Goal: Information Seeking & Learning: Learn about a topic

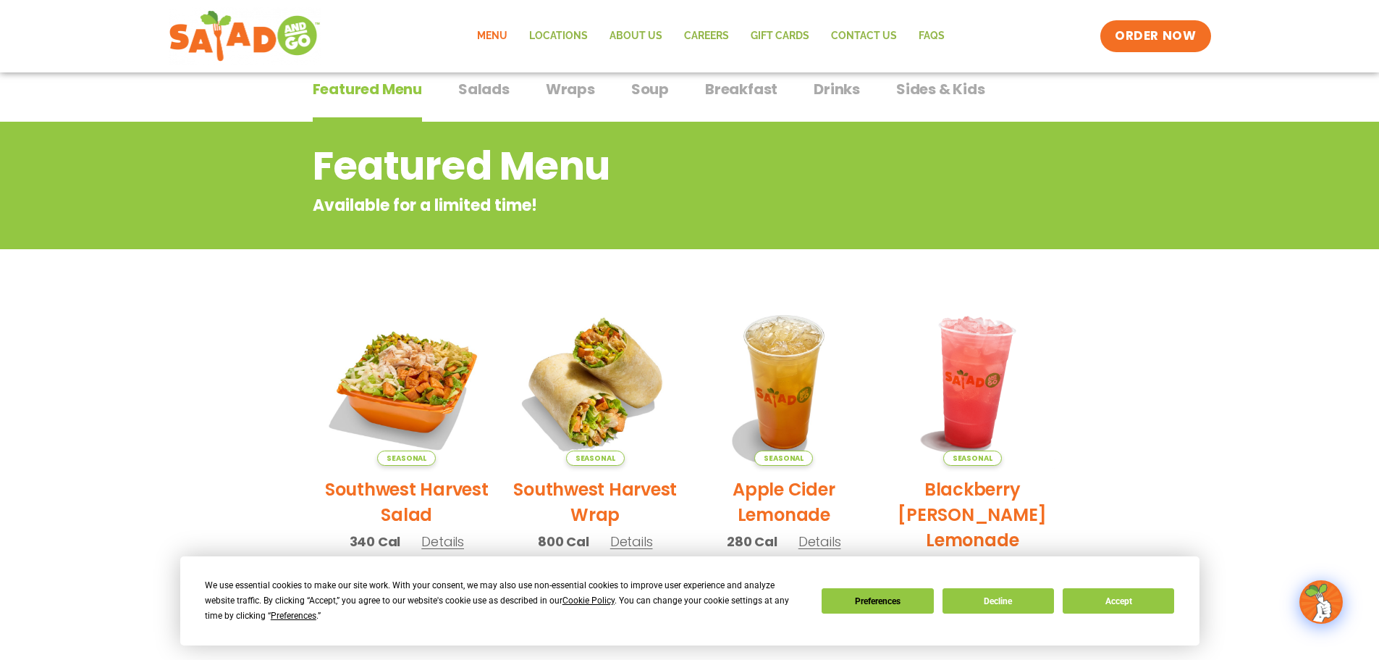
scroll to position [72, 0]
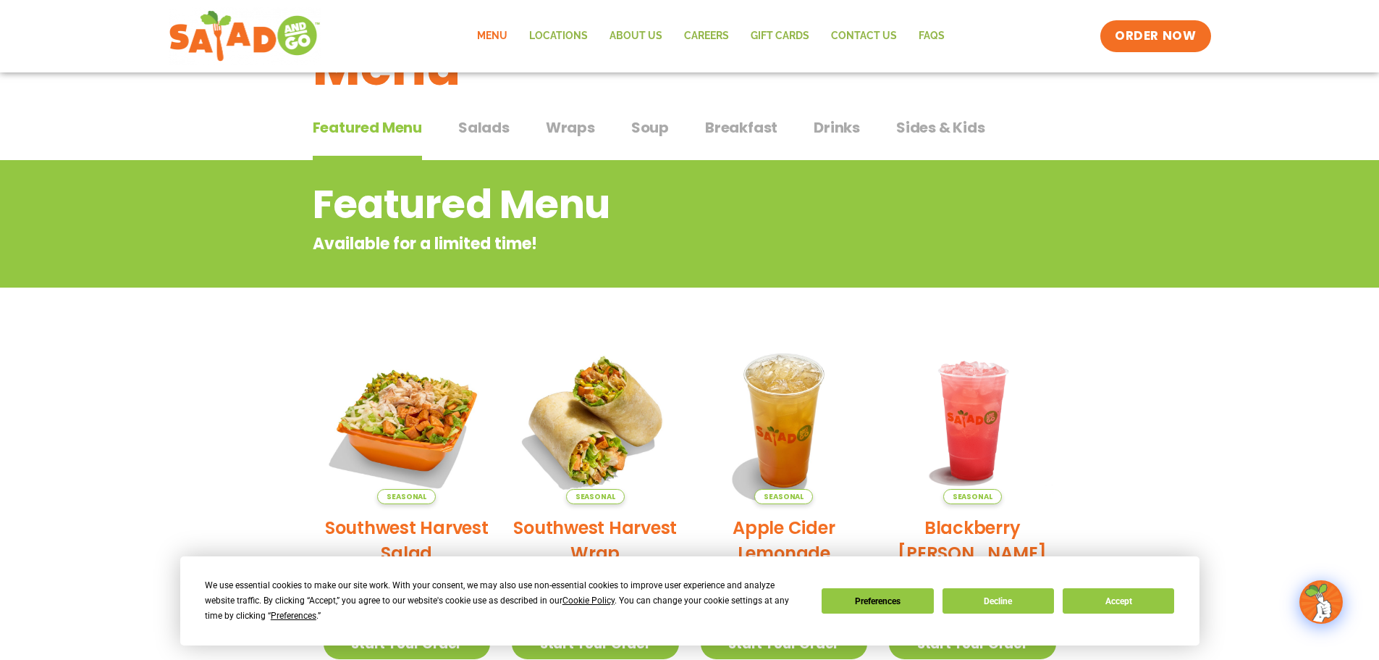
click at [744, 130] on span "Breakfast" at bounding box center [741, 128] width 72 height 22
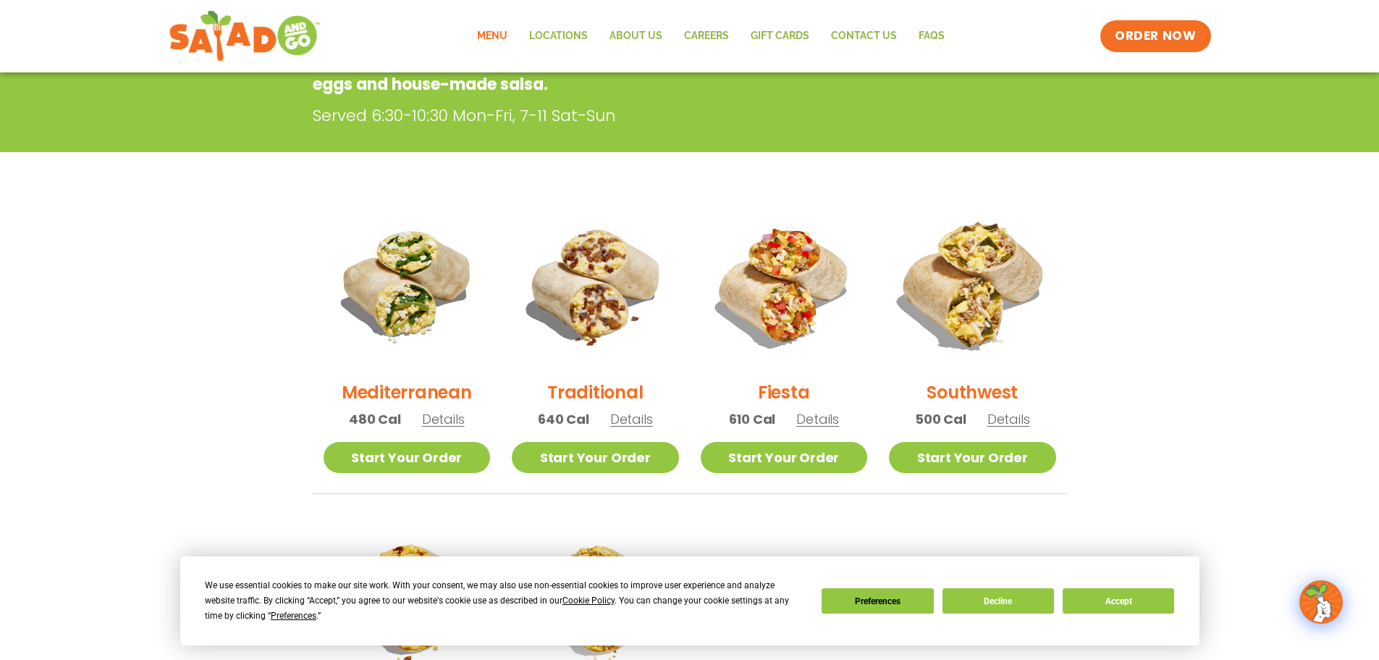
scroll to position [290, 0]
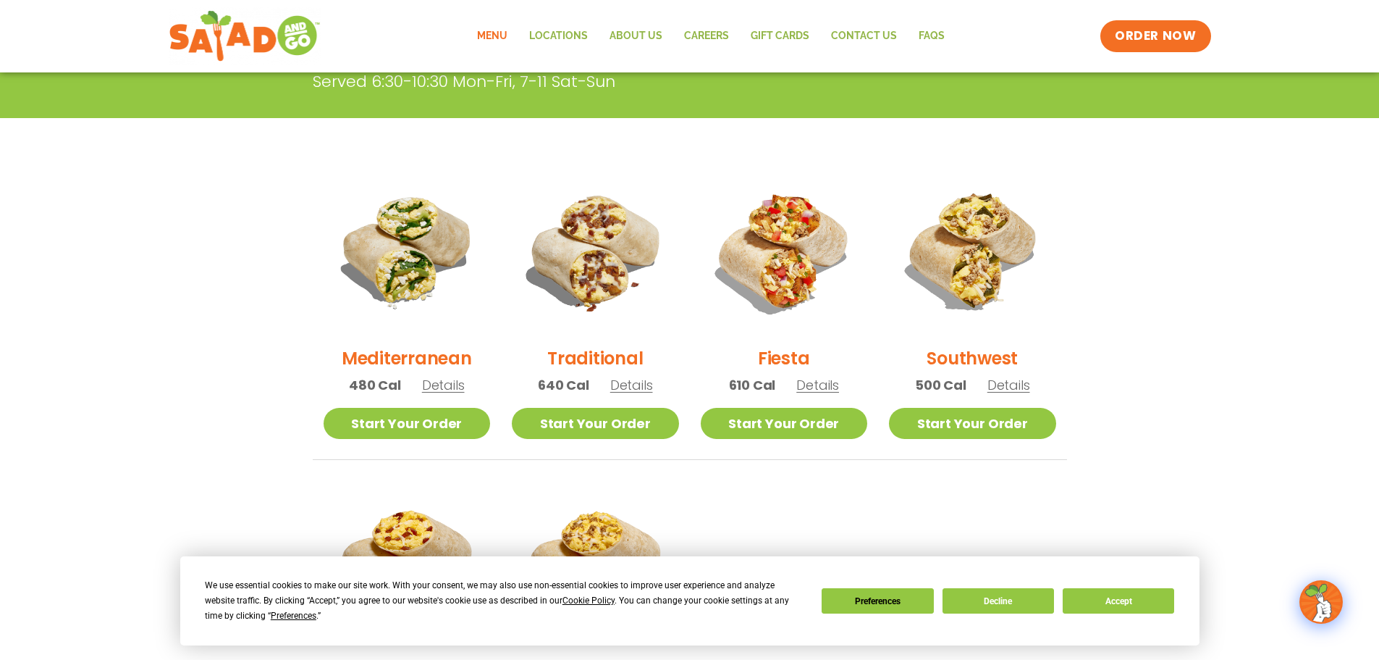
click at [810, 386] on span "Details" at bounding box center [818, 385] width 43 height 18
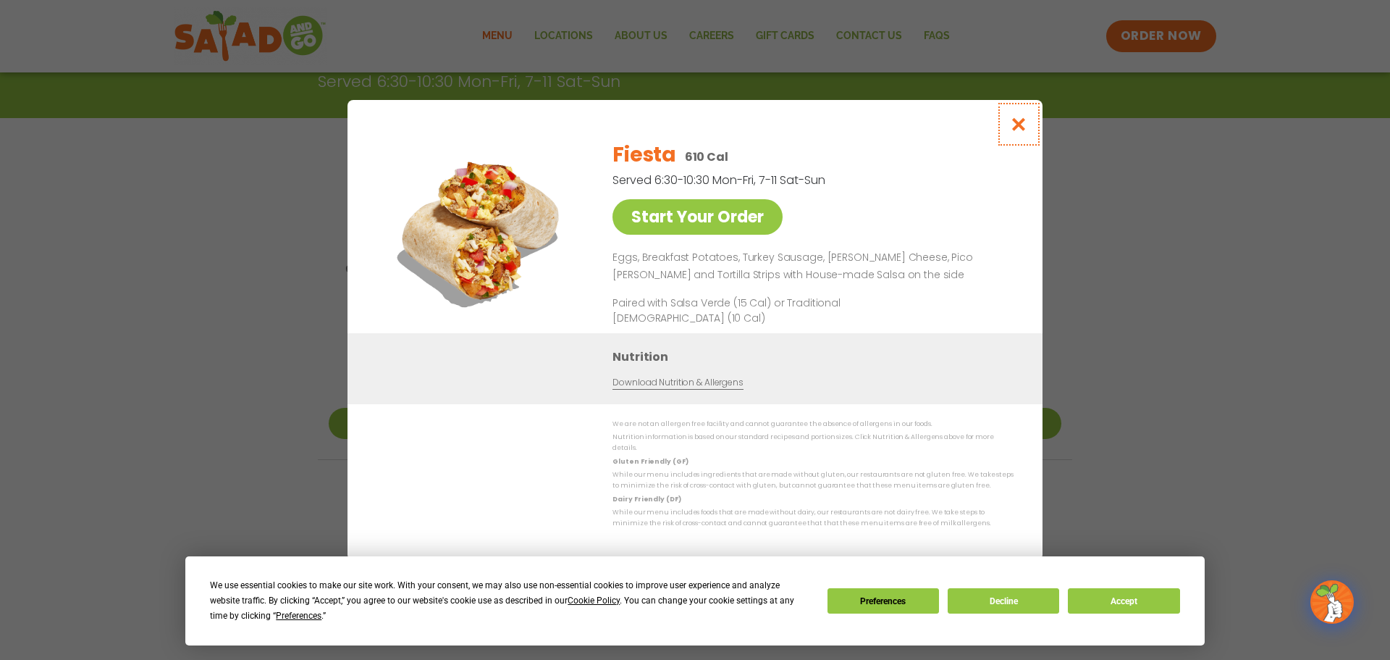
click at [1021, 124] on icon "Close modal" at bounding box center [1019, 124] width 18 height 15
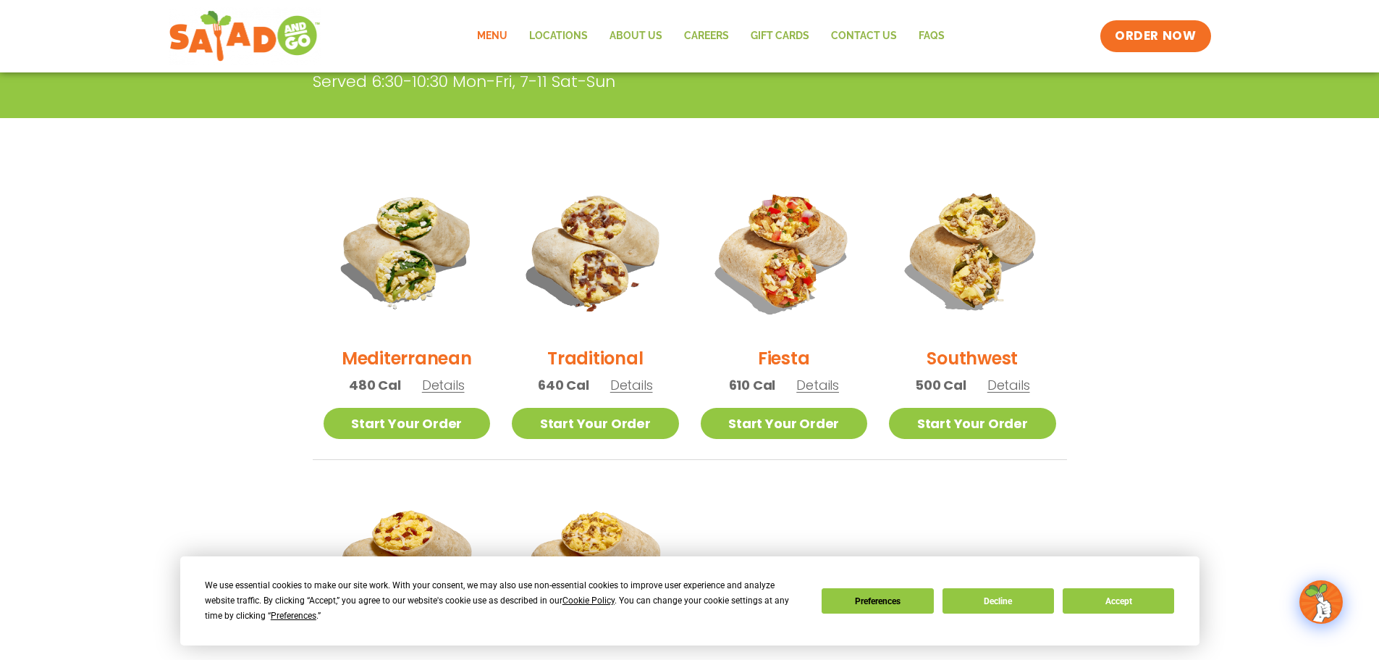
click at [1005, 388] on span "Details" at bounding box center [1009, 385] width 43 height 18
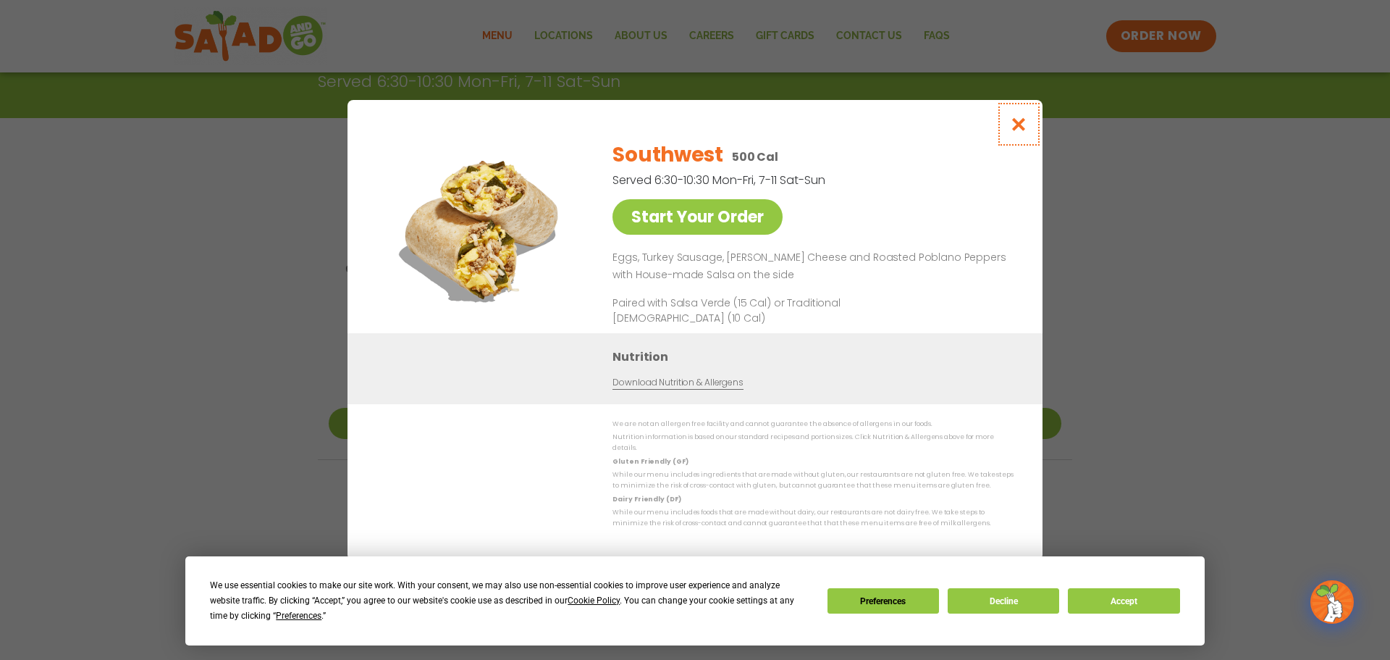
click at [1020, 132] on icon "Close modal" at bounding box center [1019, 124] width 18 height 15
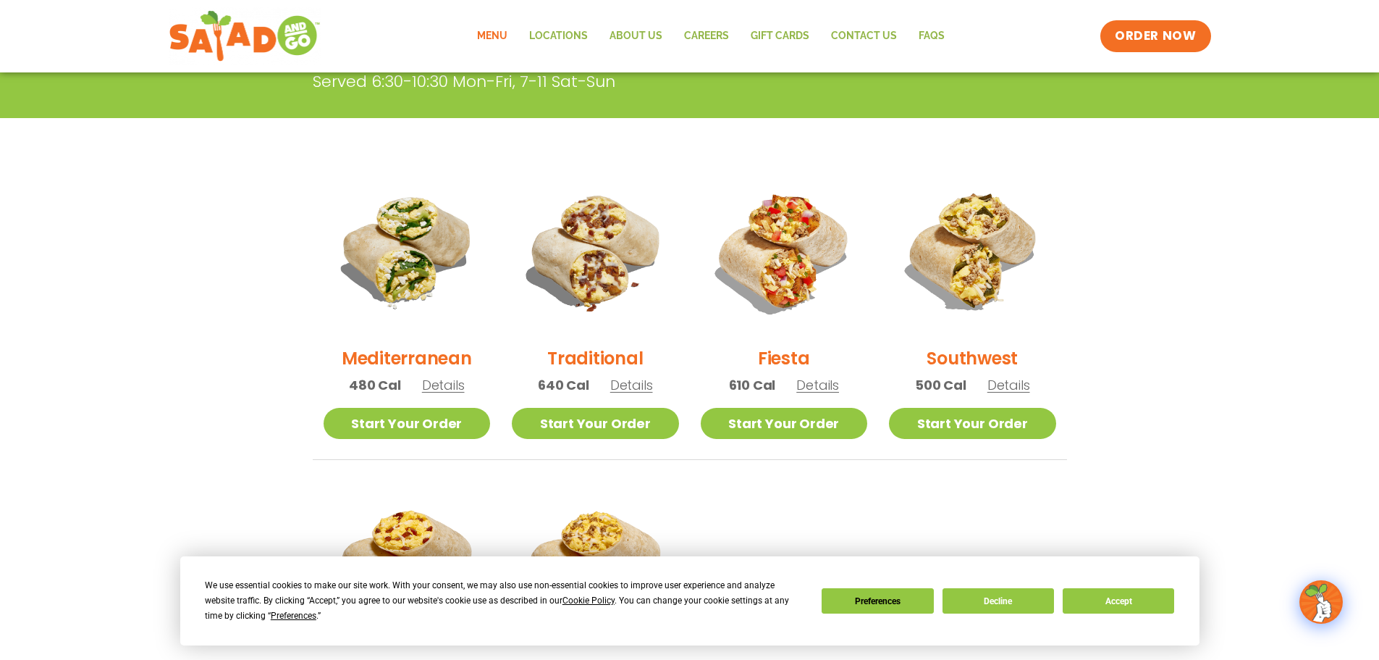
click at [1004, 385] on span "Details" at bounding box center [1009, 385] width 43 height 18
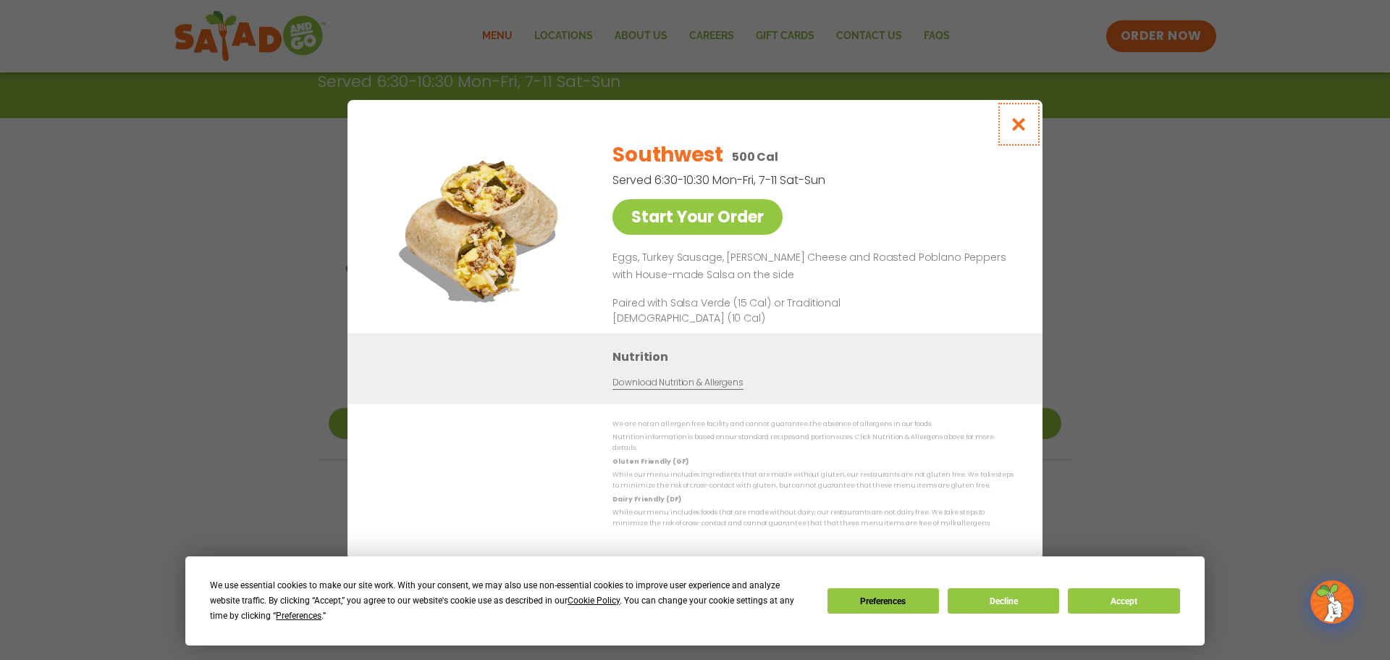
click at [1022, 130] on icon "Close modal" at bounding box center [1019, 124] width 18 height 15
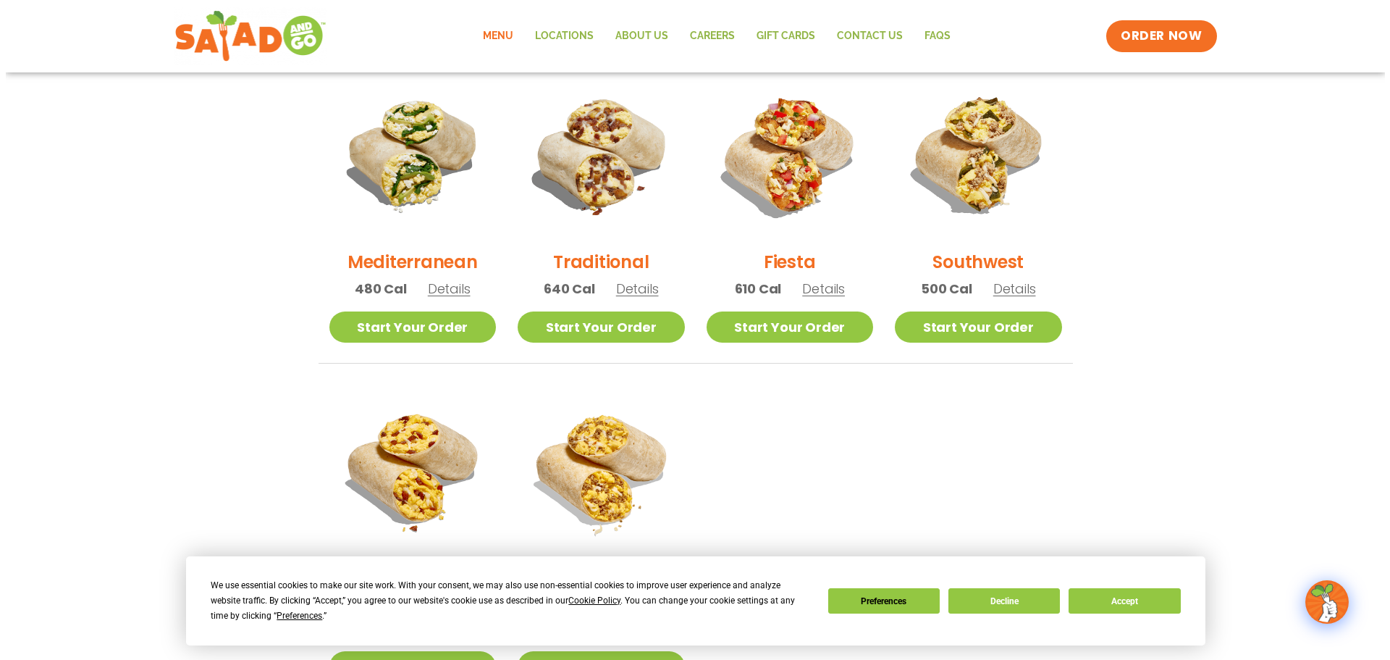
scroll to position [507, 0]
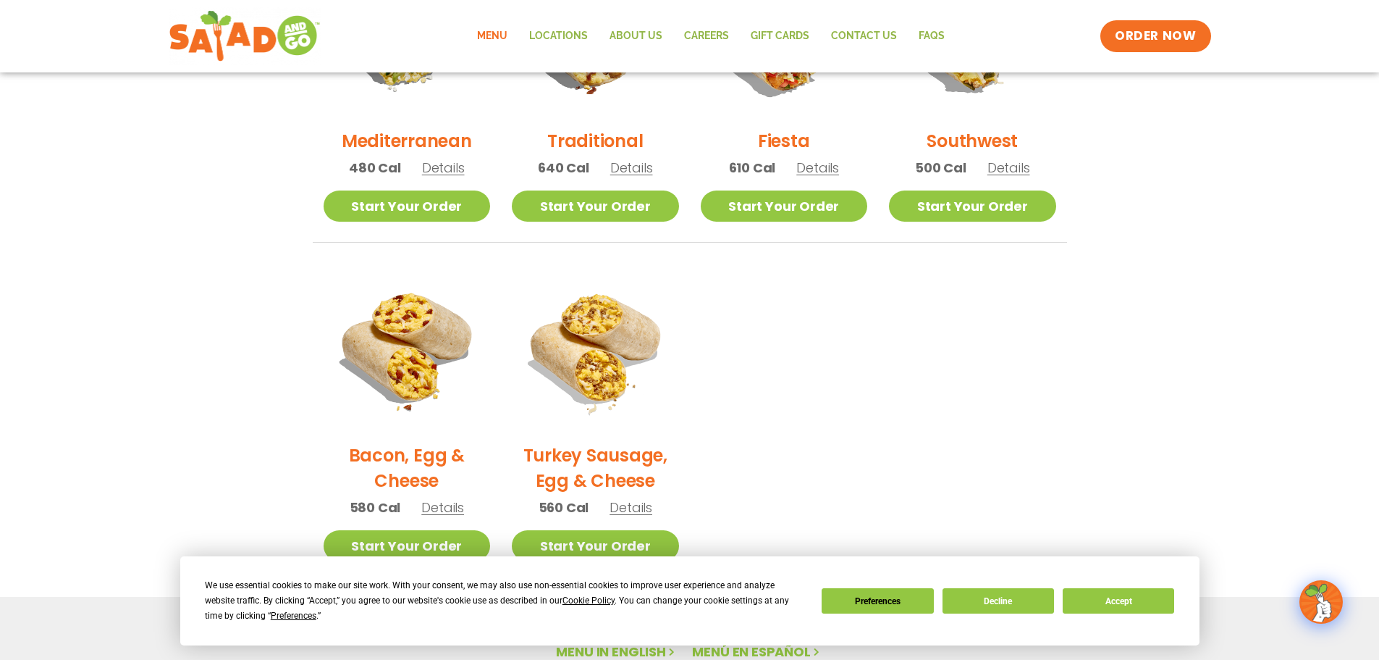
click at [634, 510] on span "Details" at bounding box center [631, 507] width 43 height 18
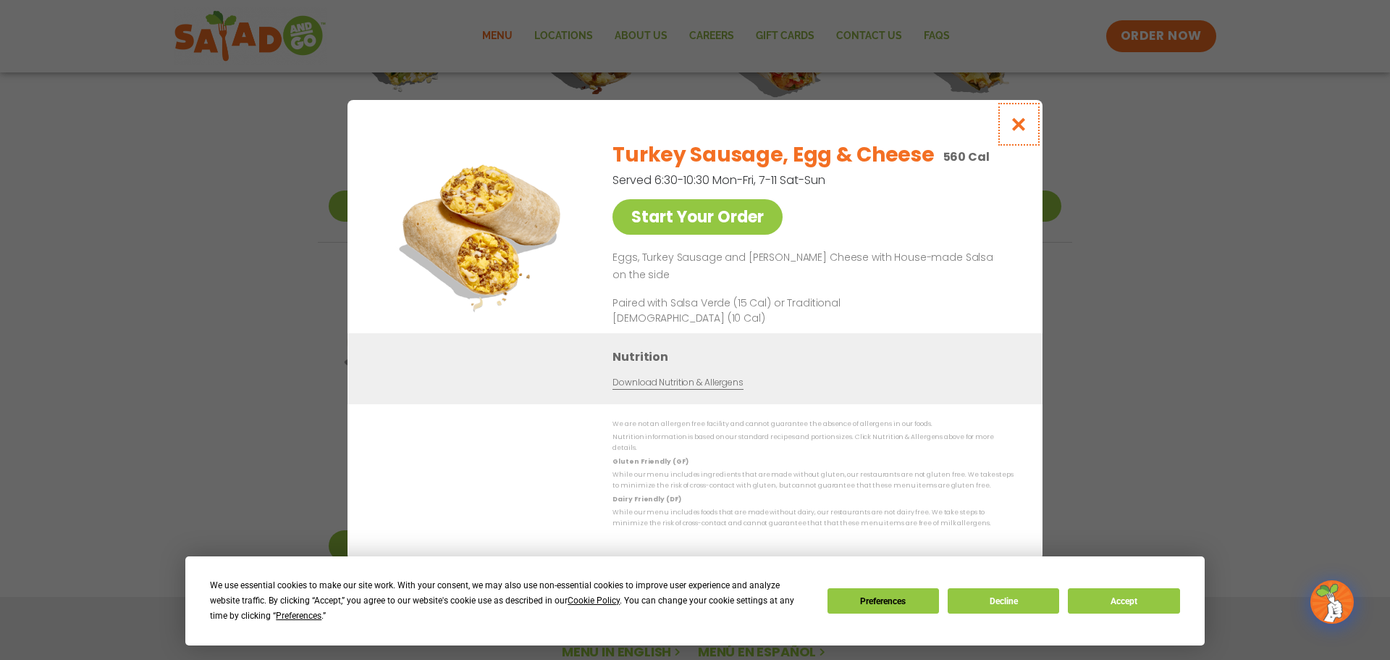
click at [1019, 132] on icon "Close modal" at bounding box center [1019, 124] width 18 height 15
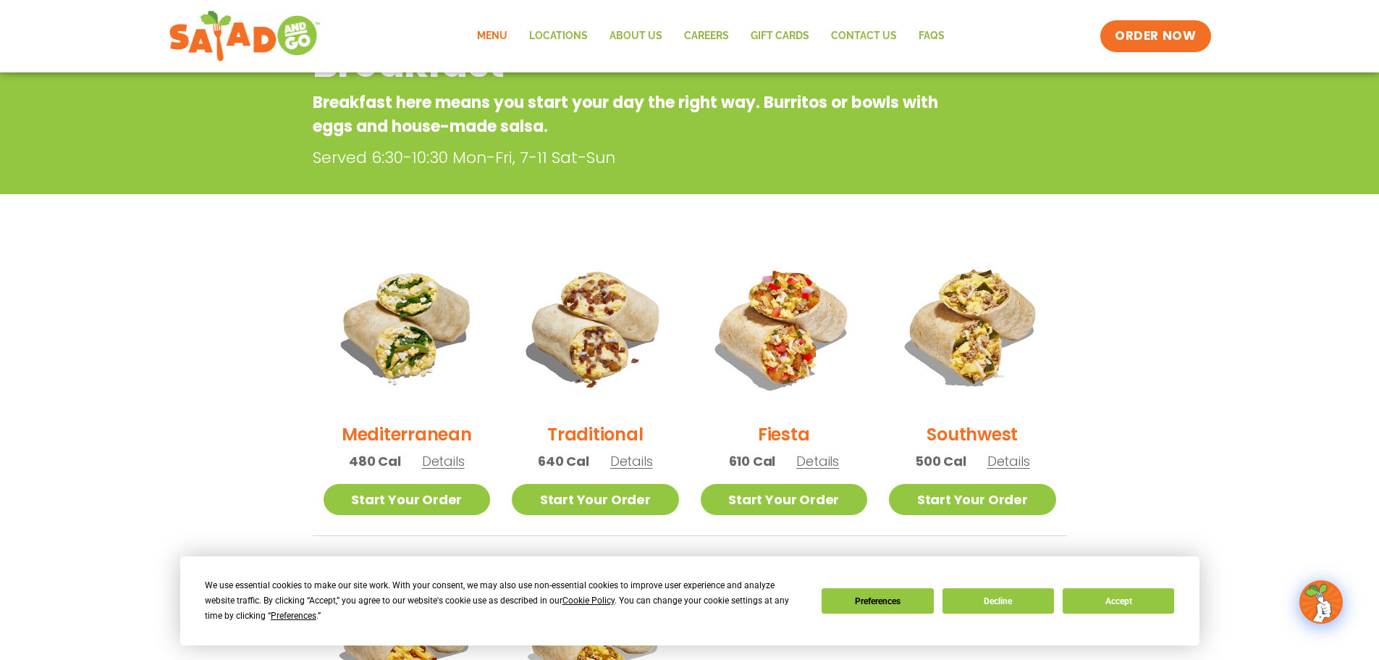
scroll to position [0, 0]
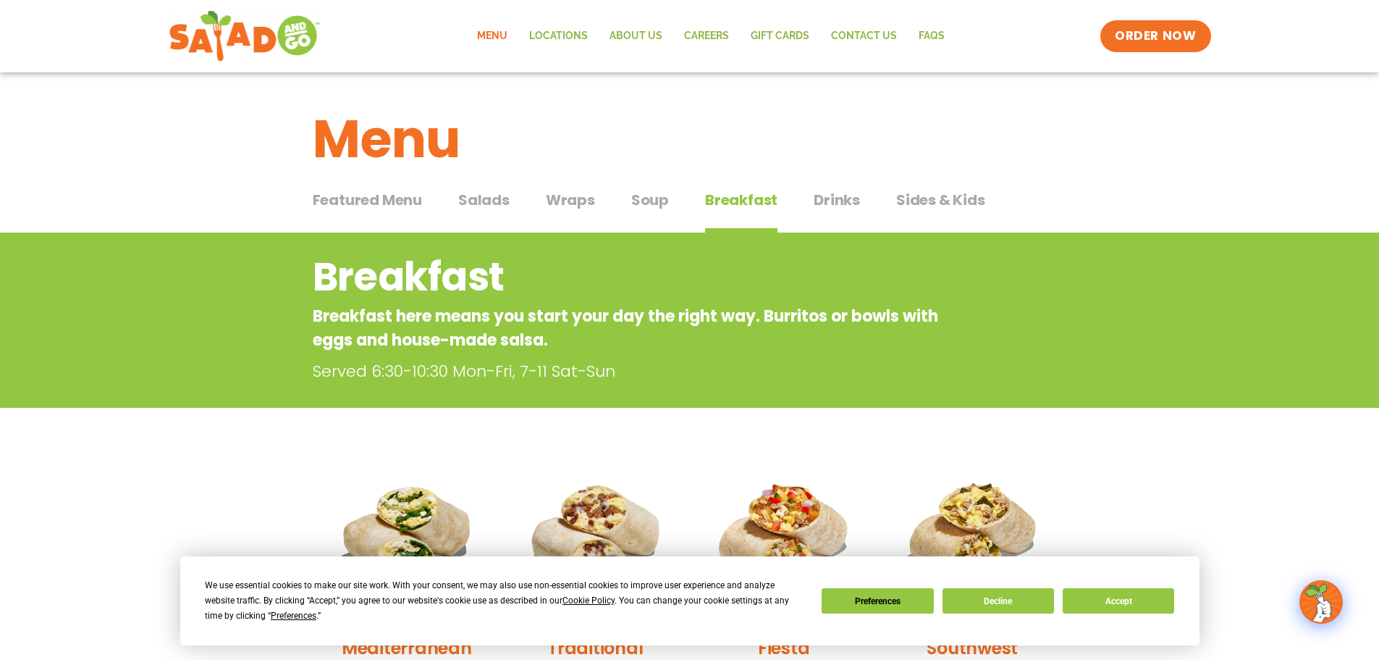
click at [826, 201] on span "Drinks" at bounding box center [837, 200] width 46 height 22
